Goal: Check status: Check status

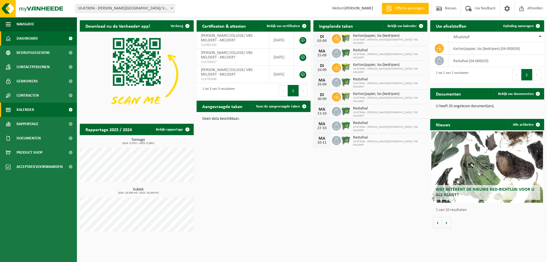
click at [33, 109] on span "Kalender" at bounding box center [26, 110] width 18 height 14
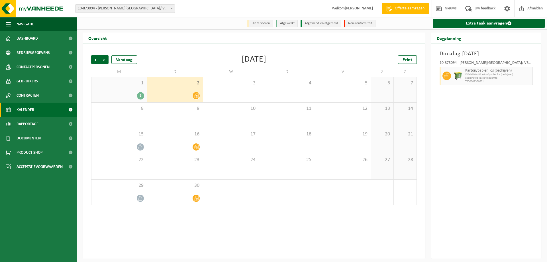
click at [195, 96] on icon at bounding box center [196, 95] width 5 height 5
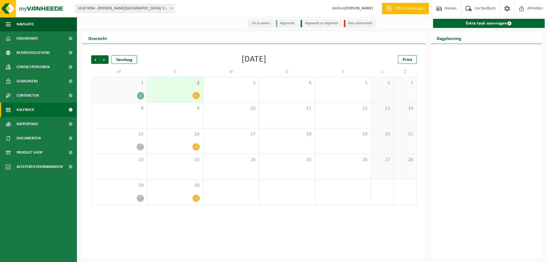
click at [195, 96] on icon at bounding box center [196, 95] width 5 height 5
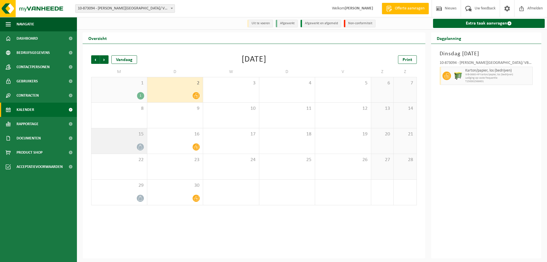
click at [140, 146] on icon at bounding box center [140, 146] width 4 height 5
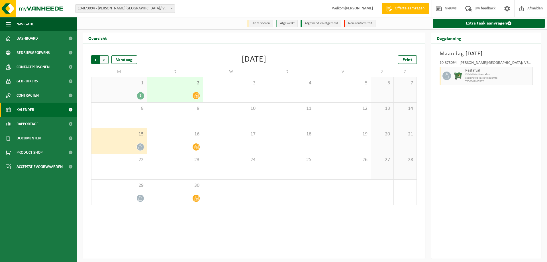
click at [105, 61] on span "Volgende" at bounding box center [104, 59] width 9 height 9
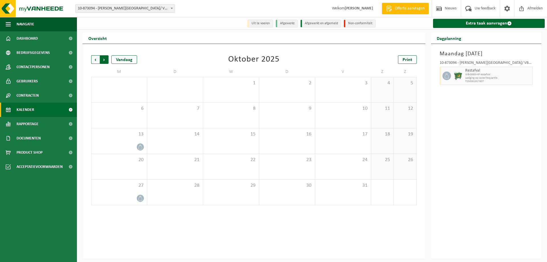
click at [94, 58] on span "Vorige" at bounding box center [95, 59] width 9 height 9
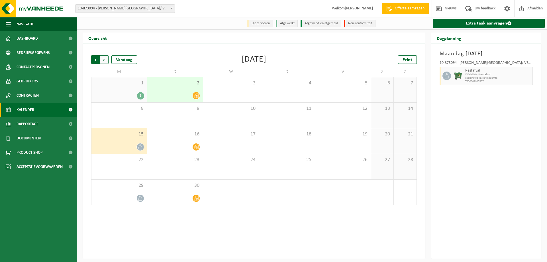
click at [107, 60] on span "Volgende" at bounding box center [104, 59] width 9 height 9
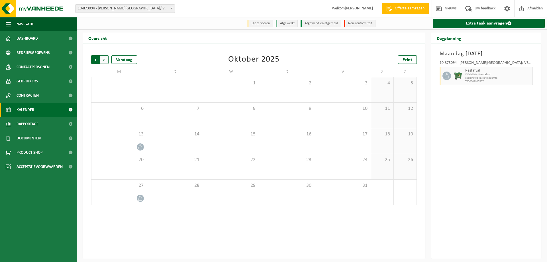
click at [106, 61] on span "Volgende" at bounding box center [104, 59] width 9 height 9
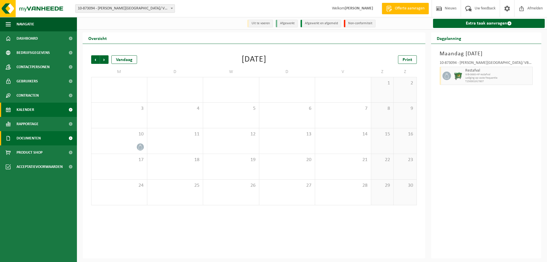
click at [25, 137] on span "Documenten" at bounding box center [29, 138] width 24 height 14
